Goal: Find specific page/section: Find specific page/section

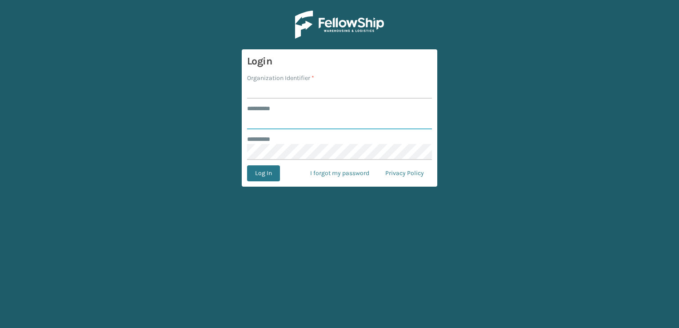
type input "***"
type input "SuperAdminOrganization"
click at [267, 173] on button "Log In" at bounding box center [263, 173] width 33 height 16
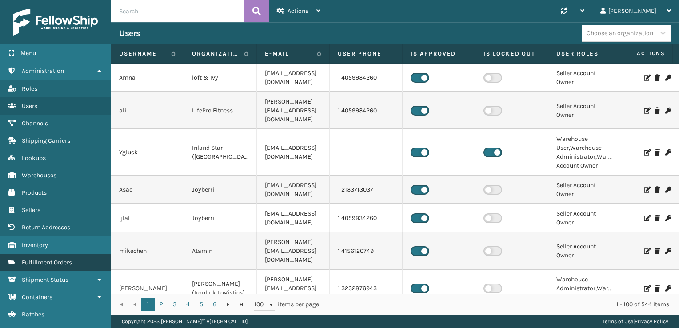
click at [67, 259] on span "Fulfillment Orders" at bounding box center [47, 263] width 50 height 8
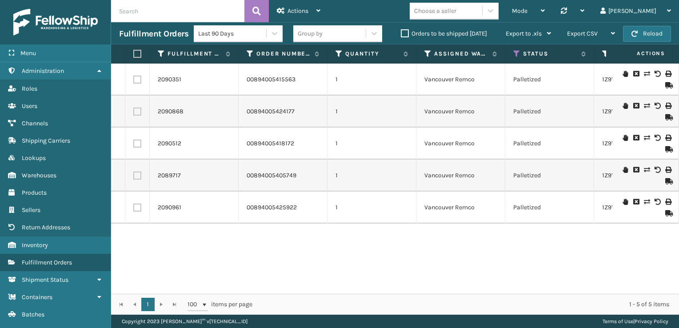
click at [423, 56] on th "Assigned Warehouse" at bounding box center [460, 53] width 89 height 19
click at [424, 56] on icon at bounding box center [427, 54] width 7 height 8
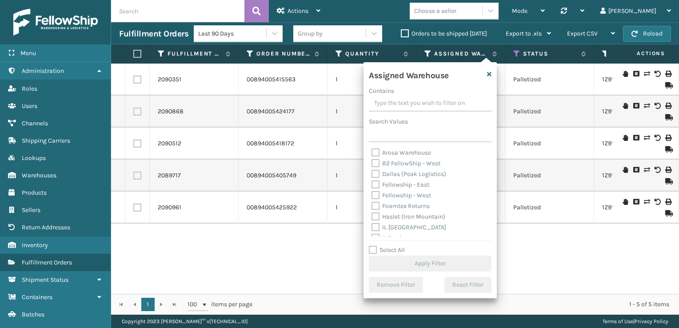
click at [375, 196] on label "Fellowship - West" at bounding box center [401, 195] width 60 height 8
click at [372, 196] on input "Fellowship - West" at bounding box center [371, 193] width 0 height 6
checkbox input "true"
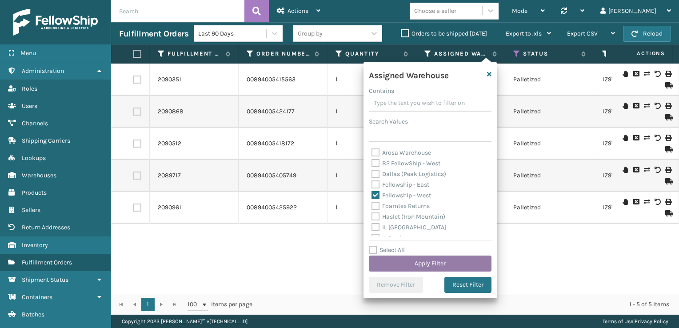
click at [413, 265] on button "Apply Filter" at bounding box center [430, 263] width 123 height 16
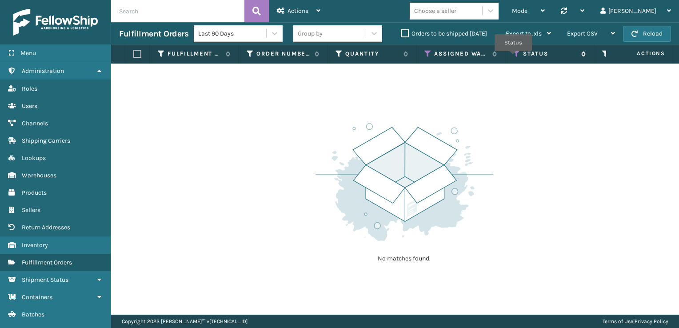
click at [513, 57] on icon at bounding box center [516, 54] width 7 height 8
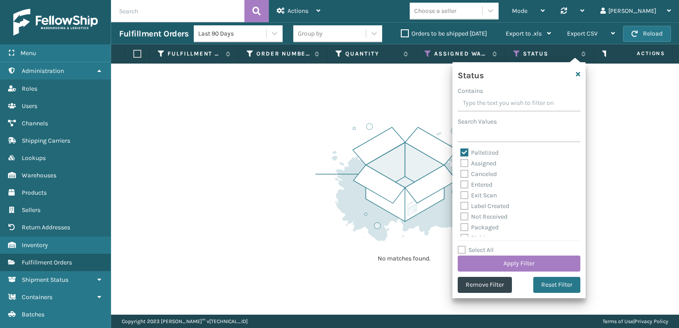
click at [370, 133] on img at bounding box center [404, 181] width 178 height 123
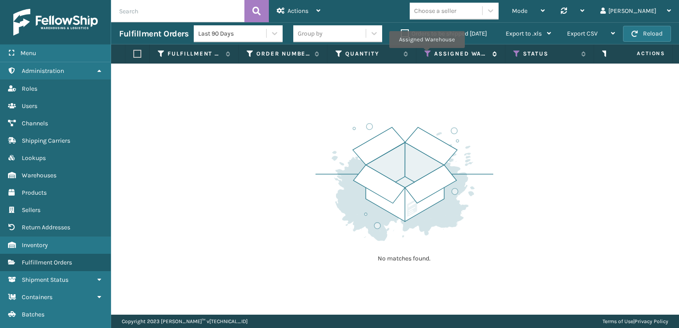
click at [426, 54] on icon at bounding box center [427, 54] width 7 height 8
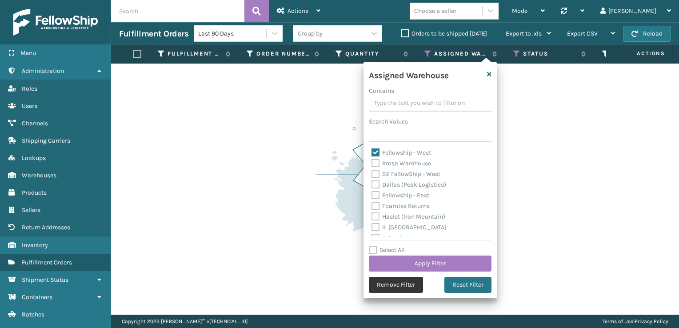
click at [394, 289] on button "Remove Filter" at bounding box center [396, 285] width 54 height 16
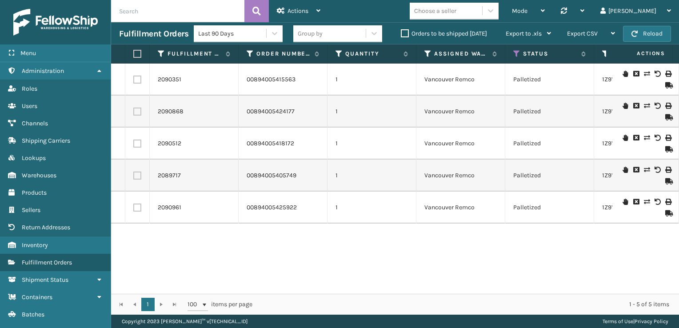
click at [405, 34] on label "Orders to be shipped [DATE]" at bounding box center [444, 34] width 86 height 8
click at [401, 34] on input "Orders to be shipped [DATE]" at bounding box center [401, 31] width 0 height 6
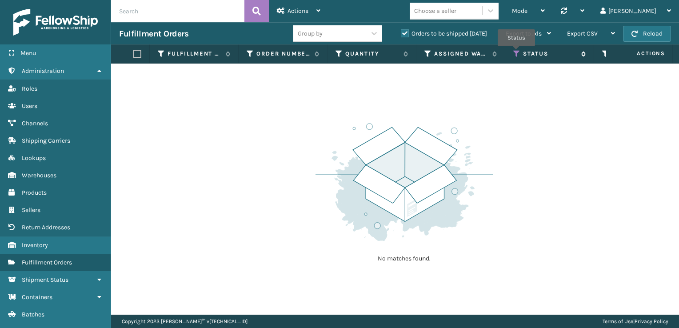
click at [516, 52] on icon at bounding box center [516, 54] width 7 height 8
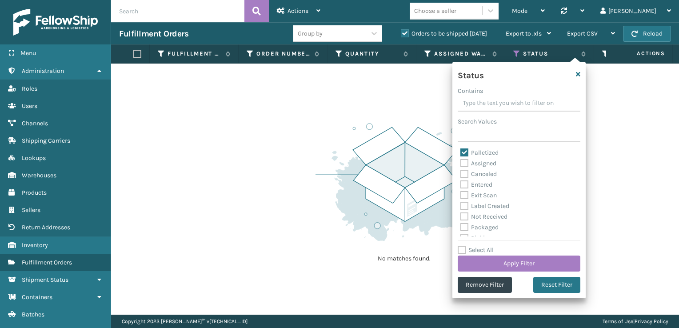
click at [464, 166] on label "Assigned" at bounding box center [478, 163] width 36 height 8
click at [461, 164] on input "Assigned" at bounding box center [460, 161] width 0 height 6
checkbox input "true"
click at [464, 151] on label "Palletized" at bounding box center [479, 153] width 38 height 8
click at [461, 151] on input "Palletized" at bounding box center [460, 150] width 0 height 6
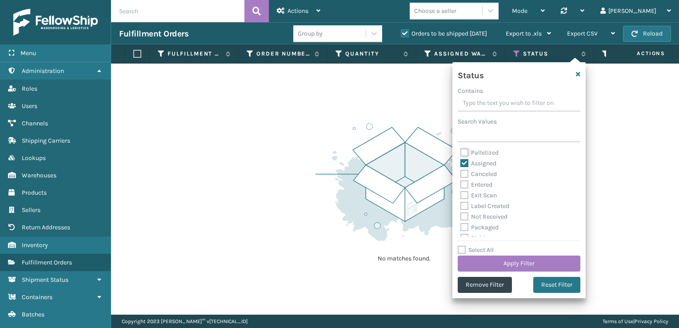
checkbox input "false"
